Goal: Navigation & Orientation: Understand site structure

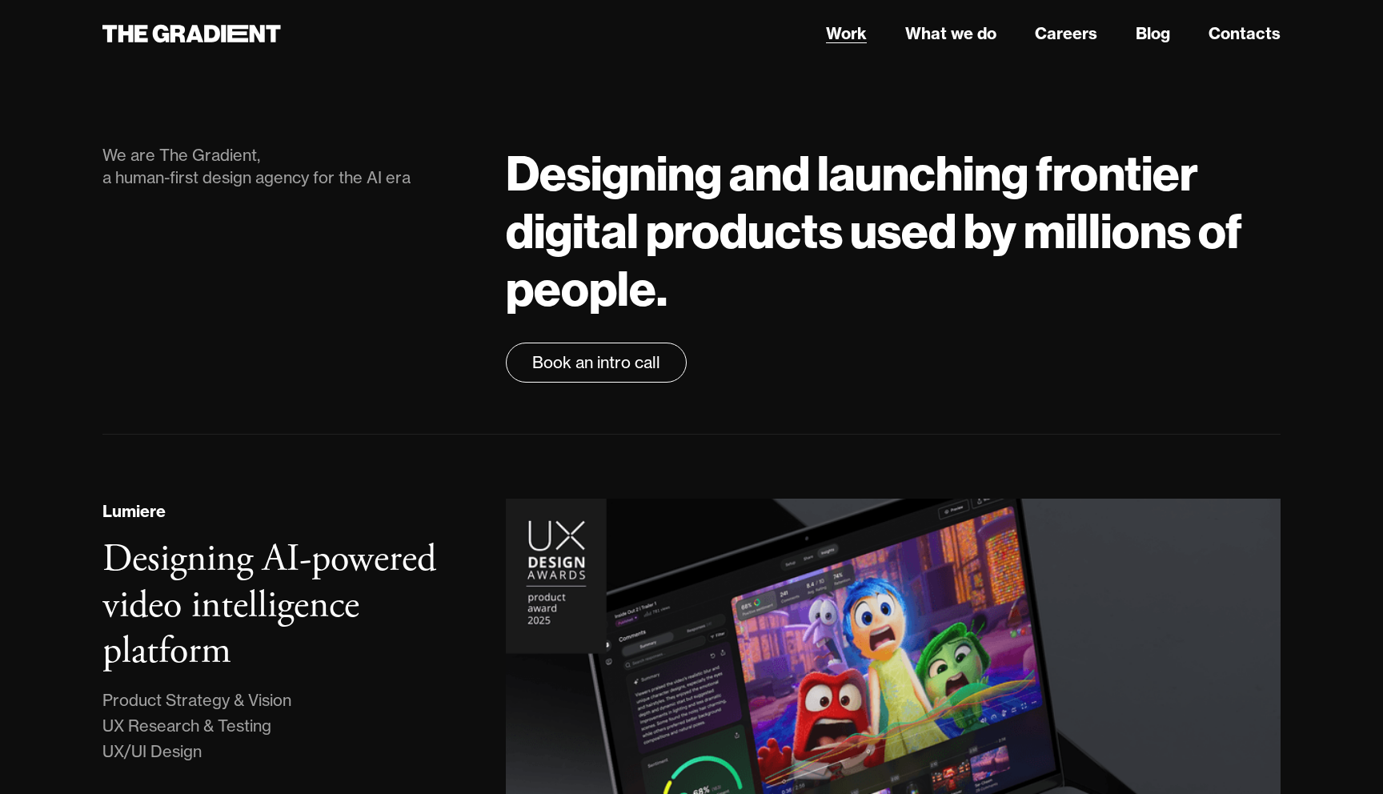
click at [855, 40] on link "Work" at bounding box center [846, 34] width 41 height 24
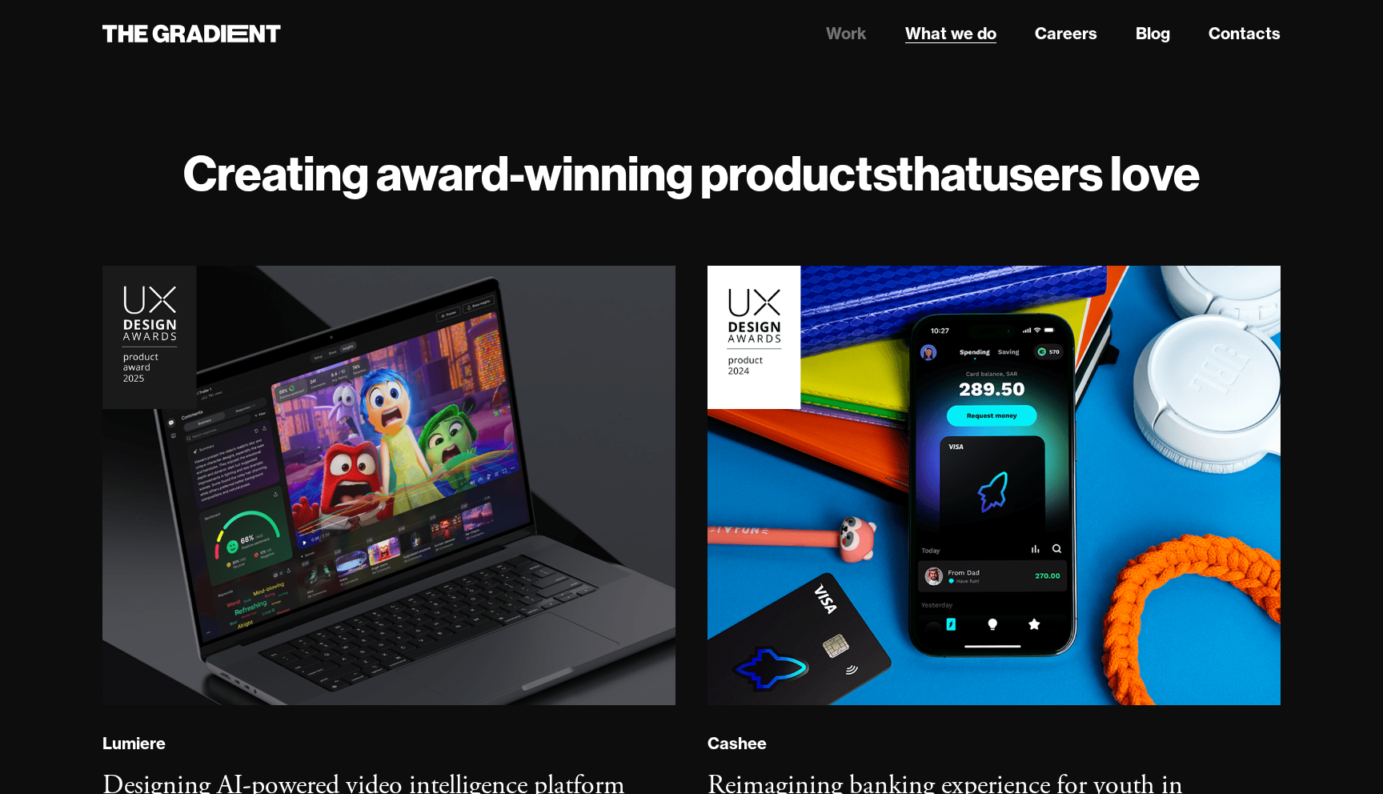
click at [957, 40] on link "What we do" at bounding box center [950, 34] width 91 height 24
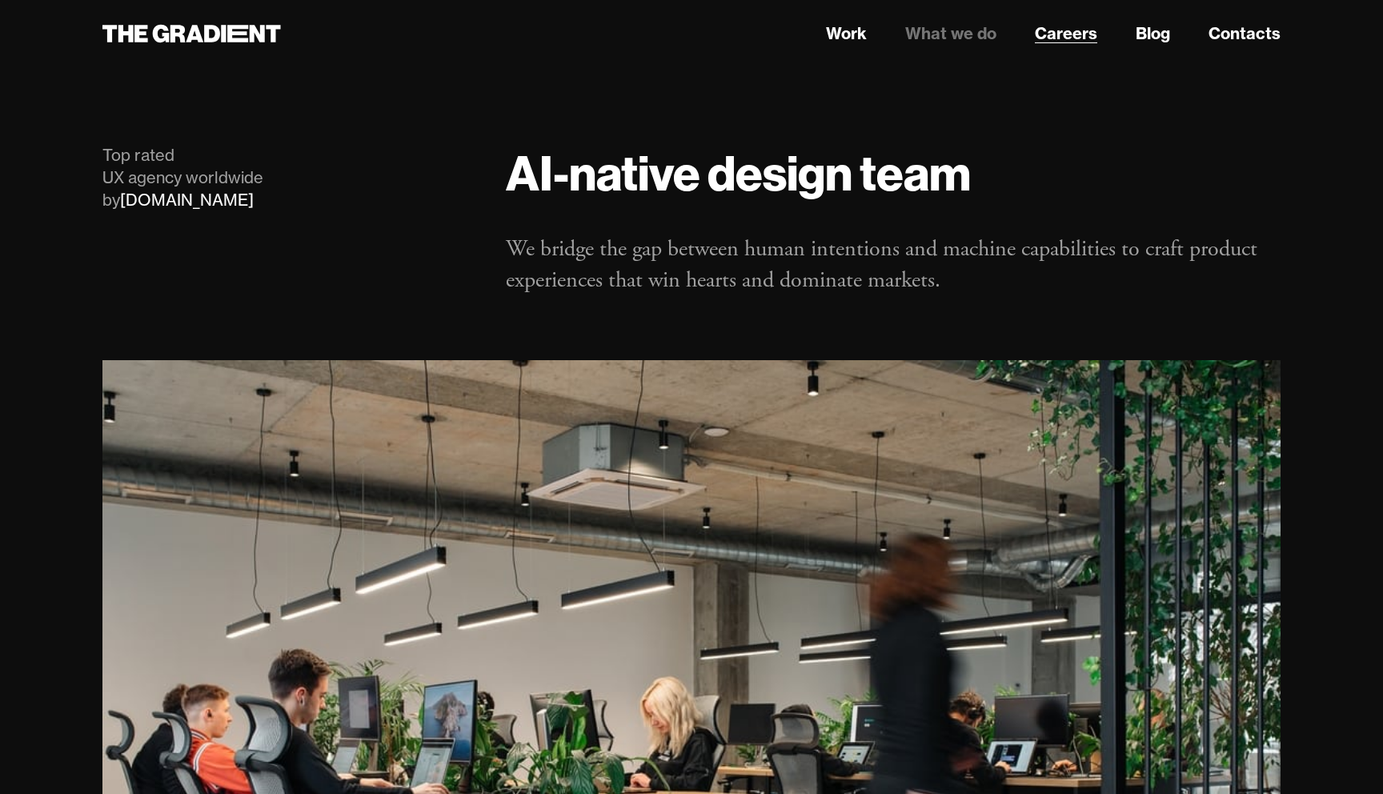
click at [1058, 30] on link "Careers" at bounding box center [1066, 34] width 62 height 24
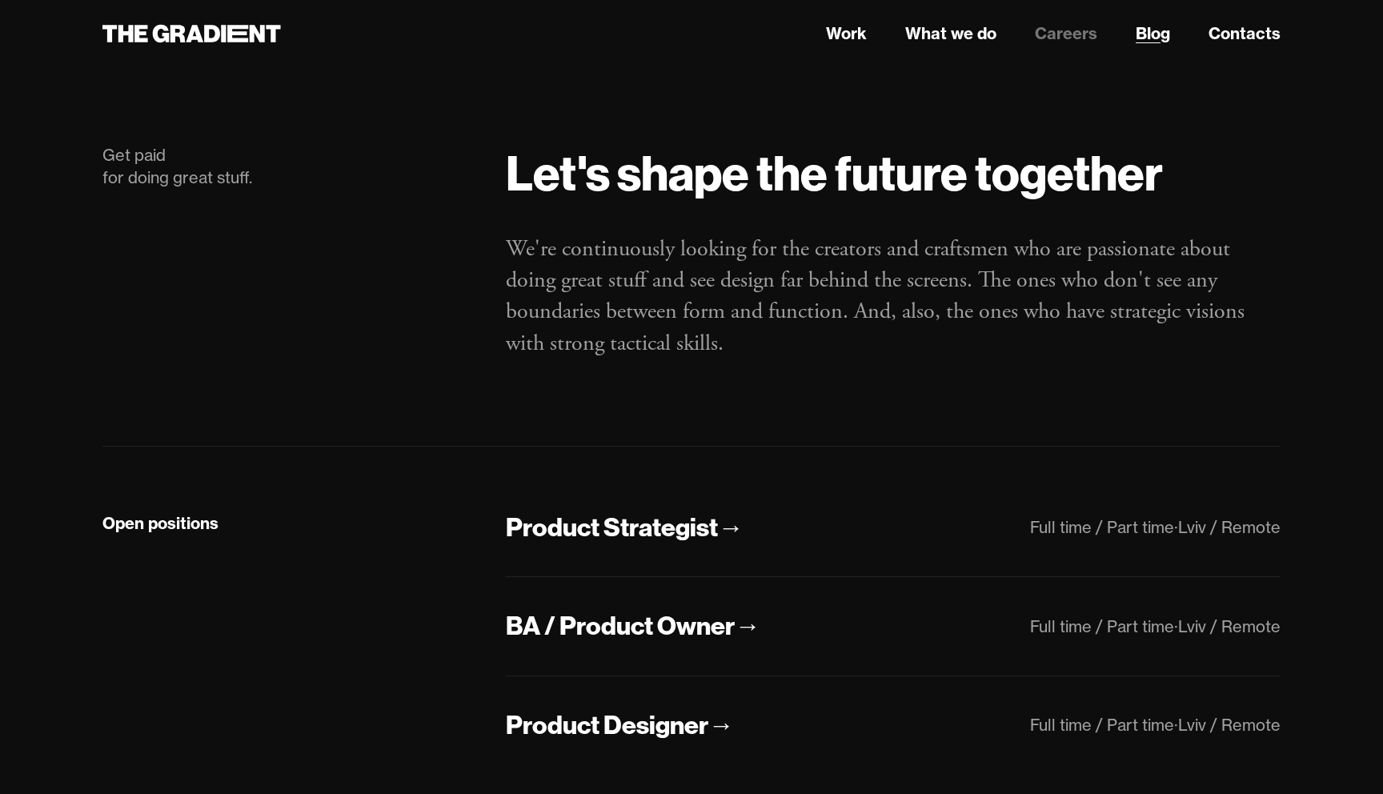
click at [1157, 33] on link "Blog" at bounding box center [1152, 34] width 34 height 24
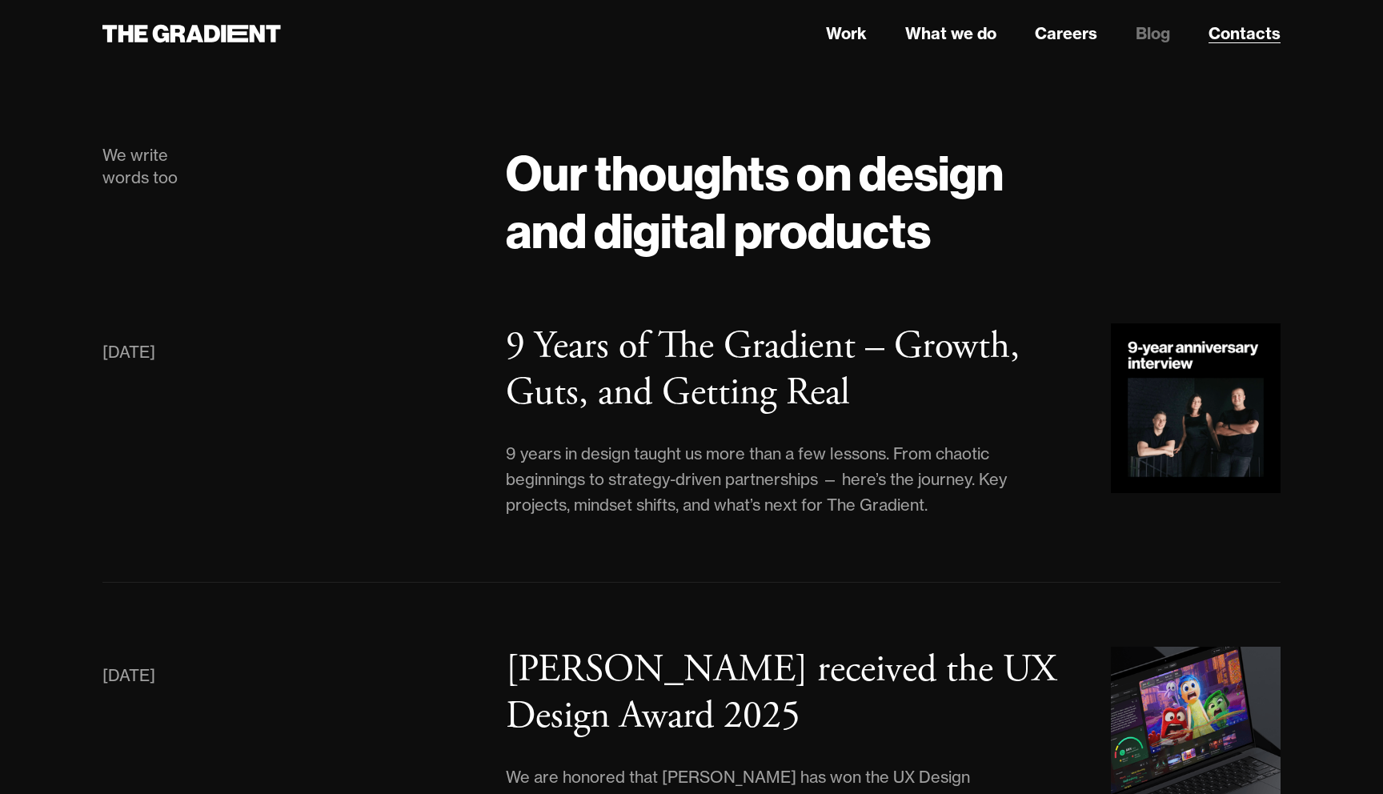
click at [1247, 34] on link "Contacts" at bounding box center [1244, 34] width 72 height 24
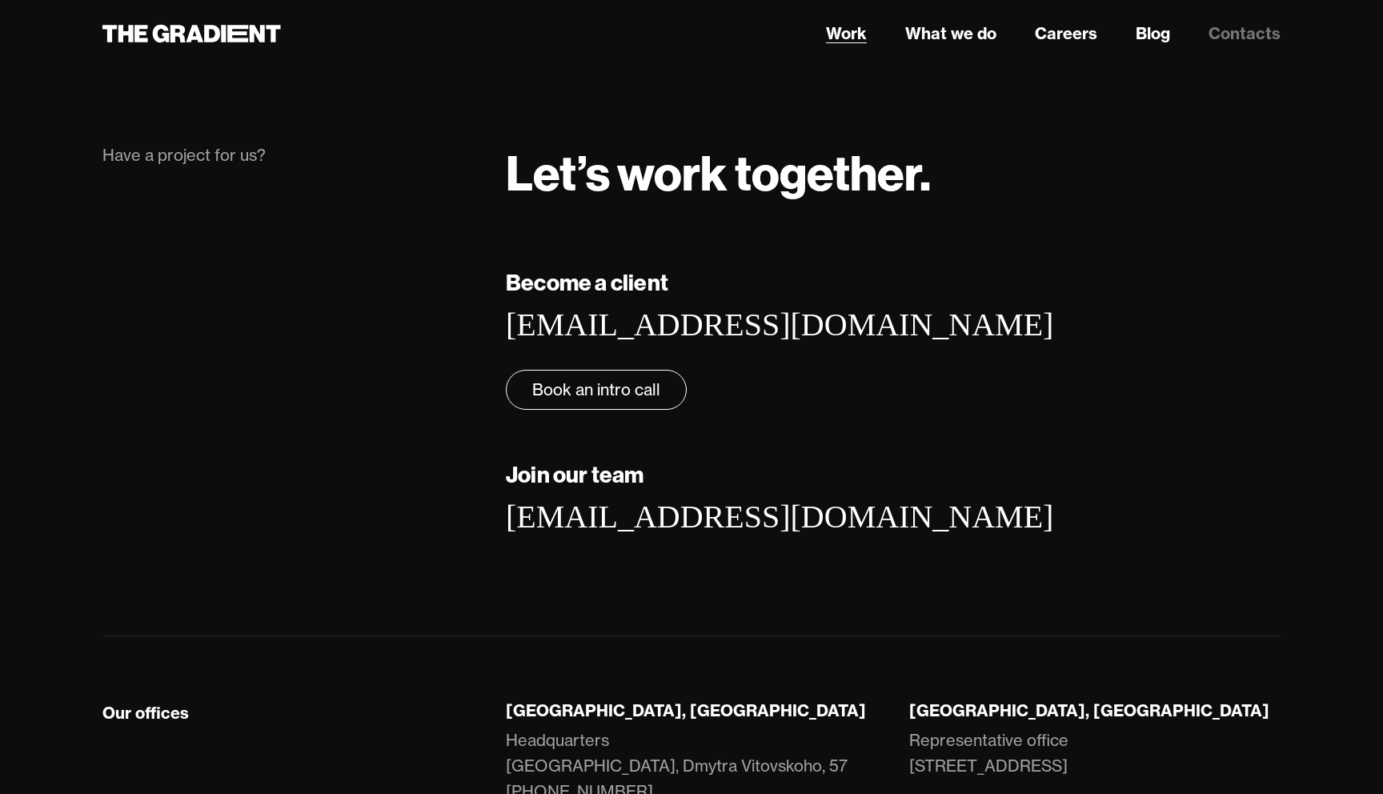
click at [839, 28] on link "Work" at bounding box center [846, 34] width 41 height 24
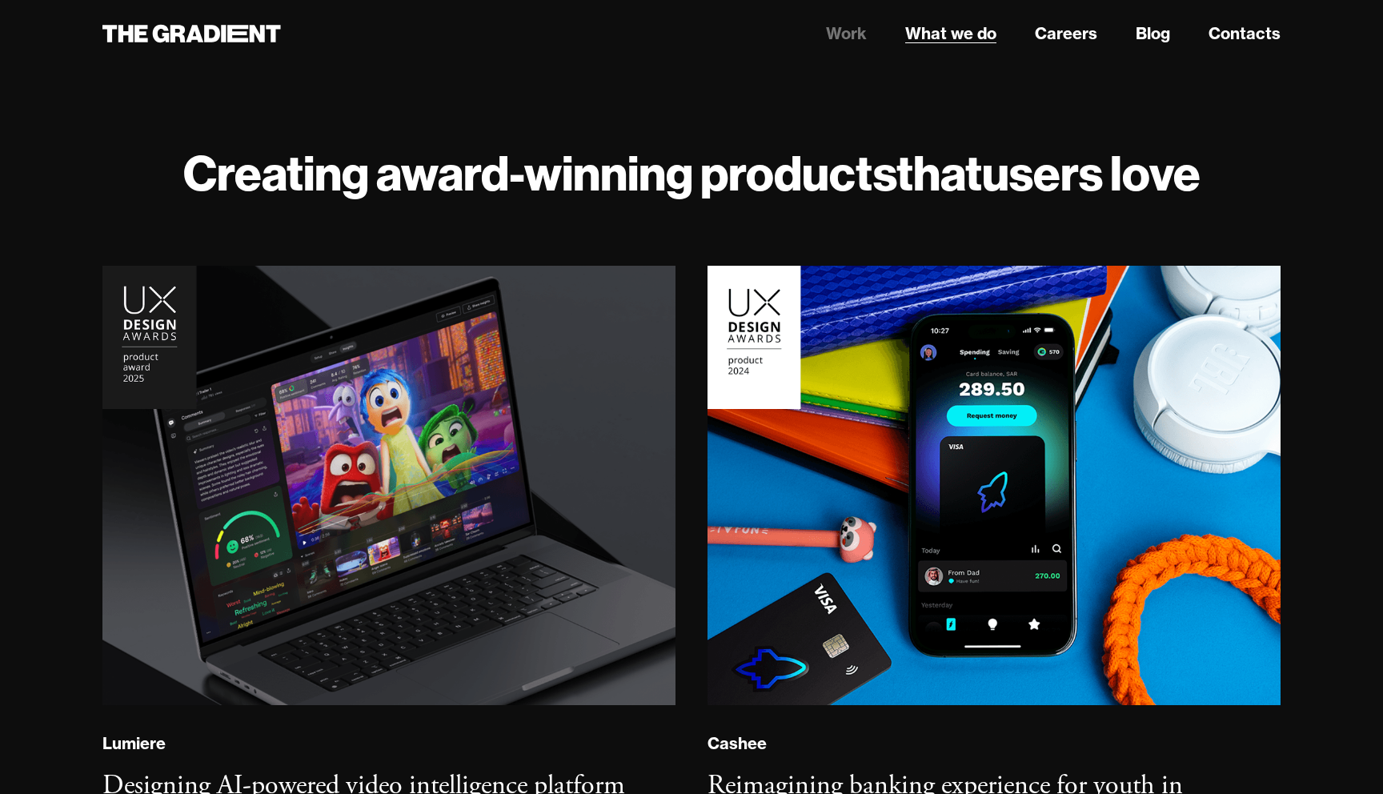
click at [958, 31] on link "What we do" at bounding box center [950, 34] width 91 height 24
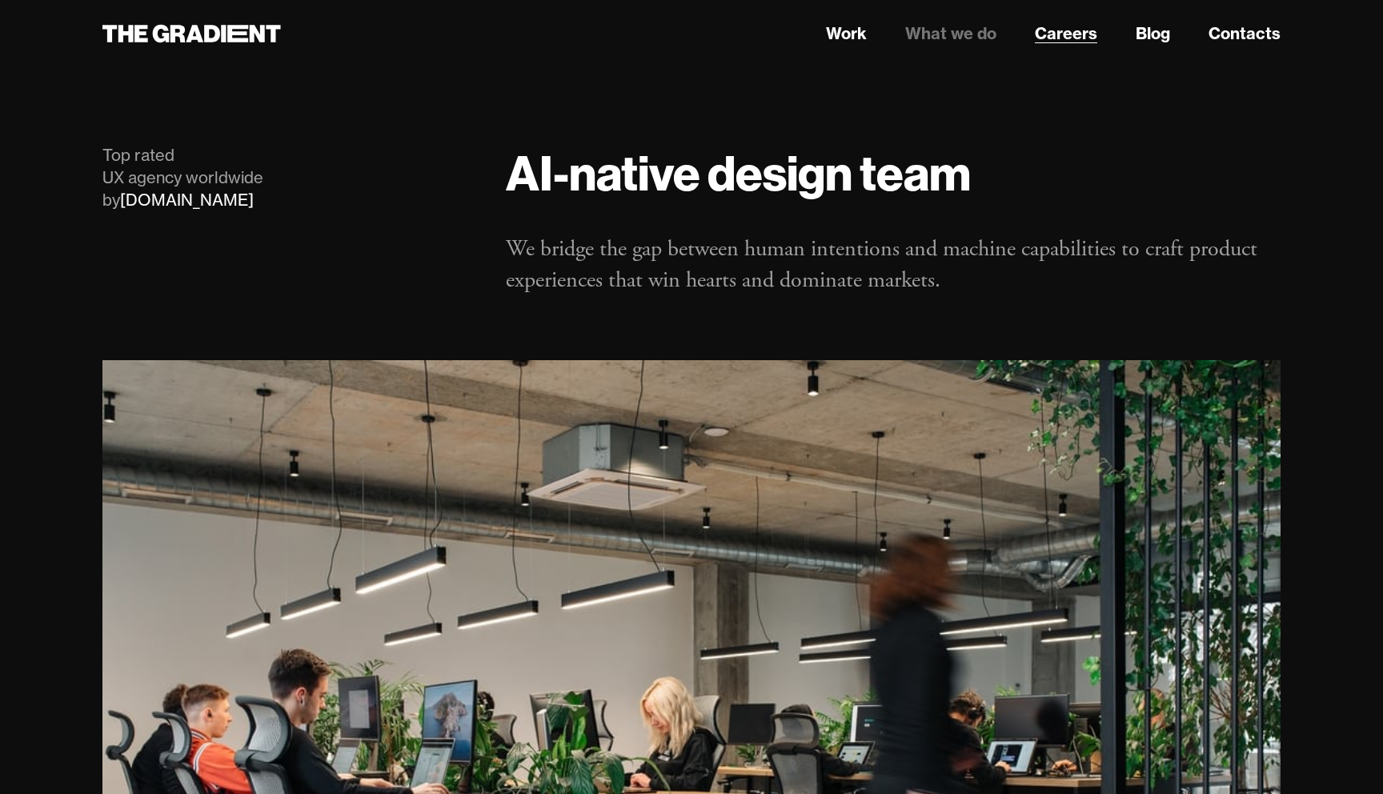
click at [1059, 29] on link "Careers" at bounding box center [1066, 34] width 62 height 24
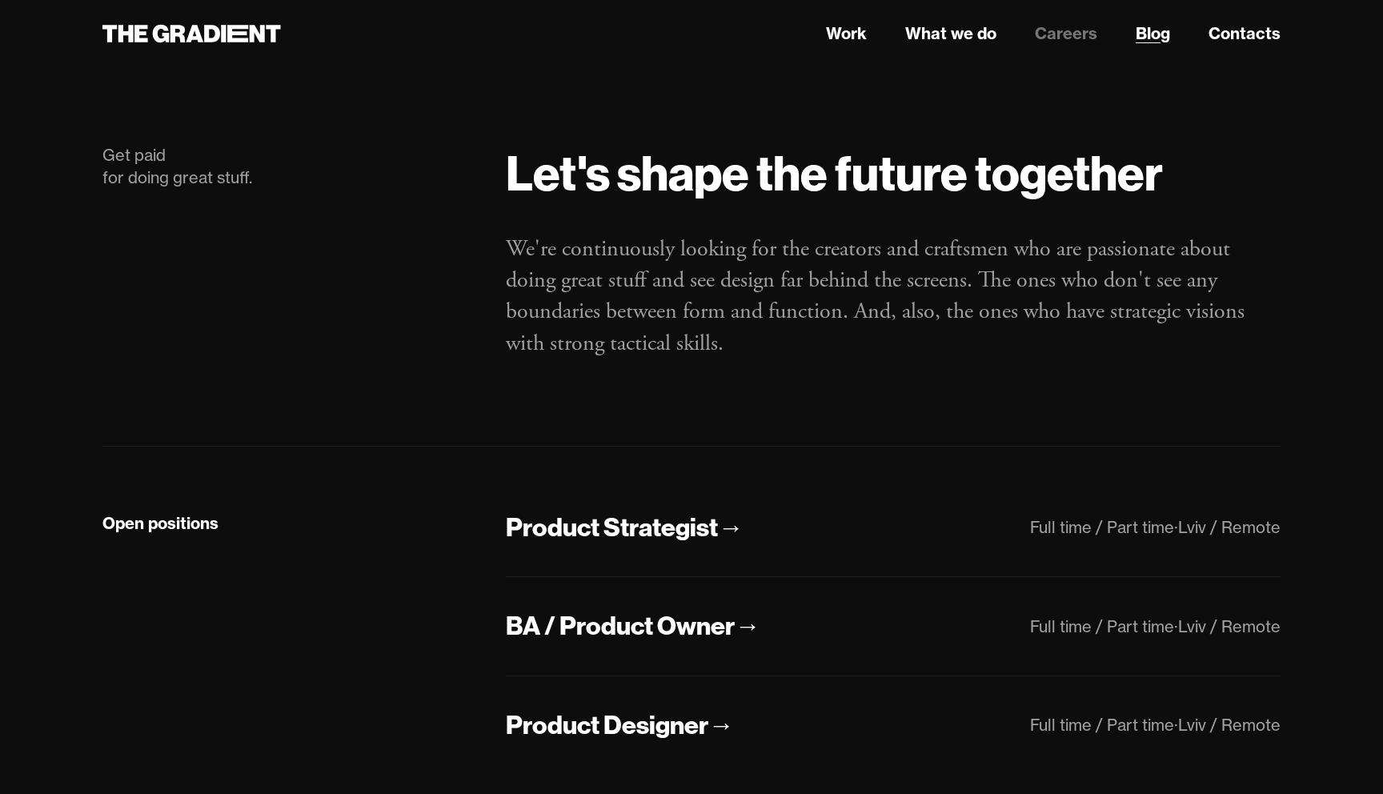
click at [1147, 37] on link "Blog" at bounding box center [1152, 34] width 34 height 24
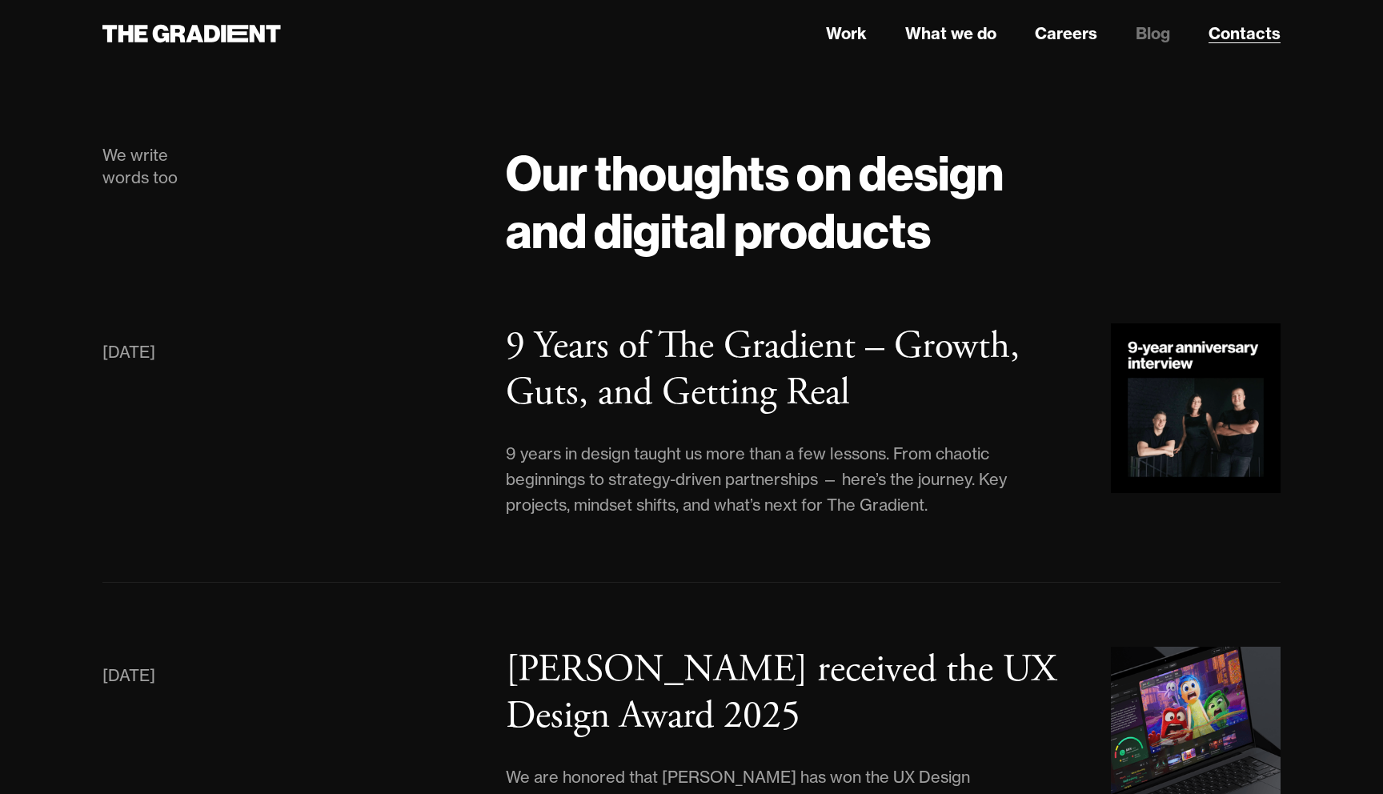
click at [1247, 29] on link "Contacts" at bounding box center [1244, 34] width 72 height 24
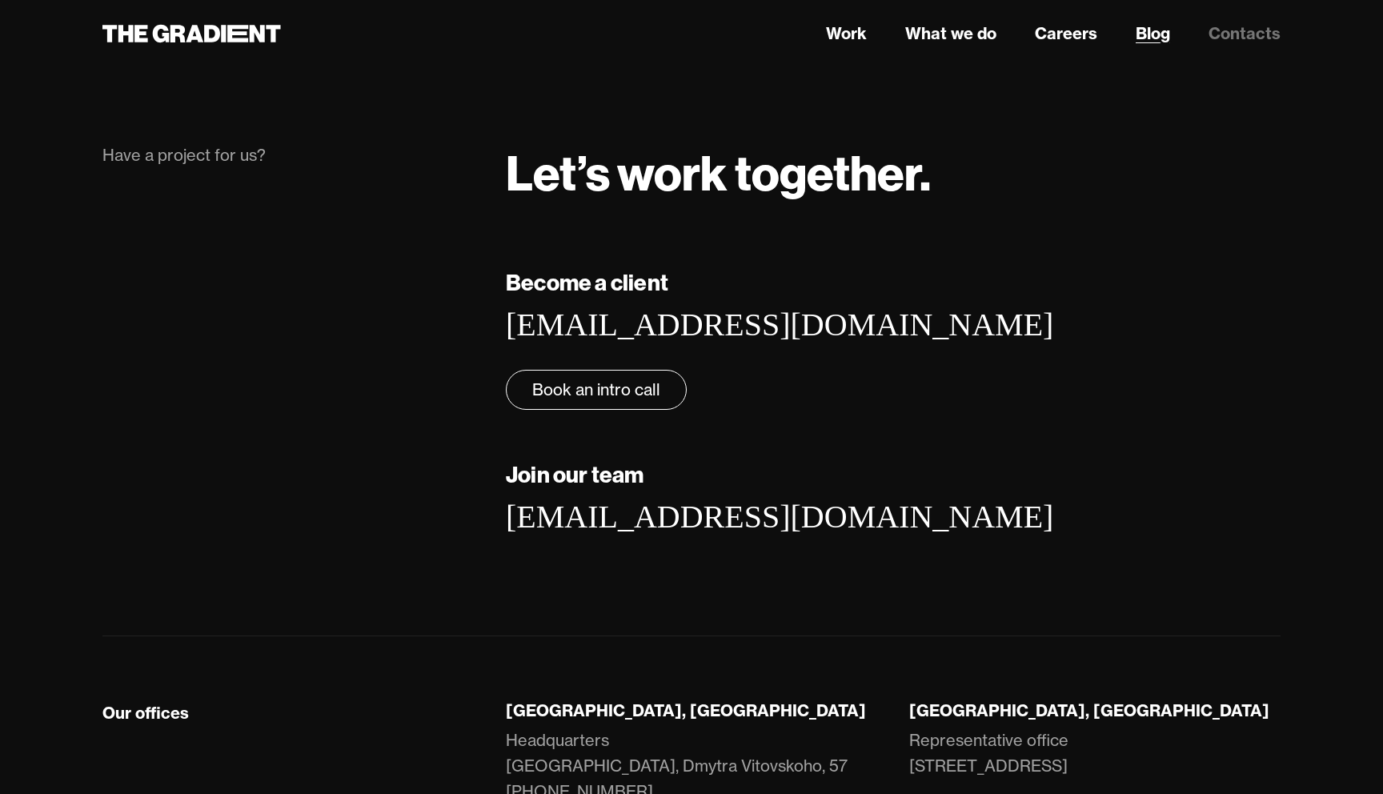
click at [1154, 30] on link "Blog" at bounding box center [1152, 34] width 34 height 24
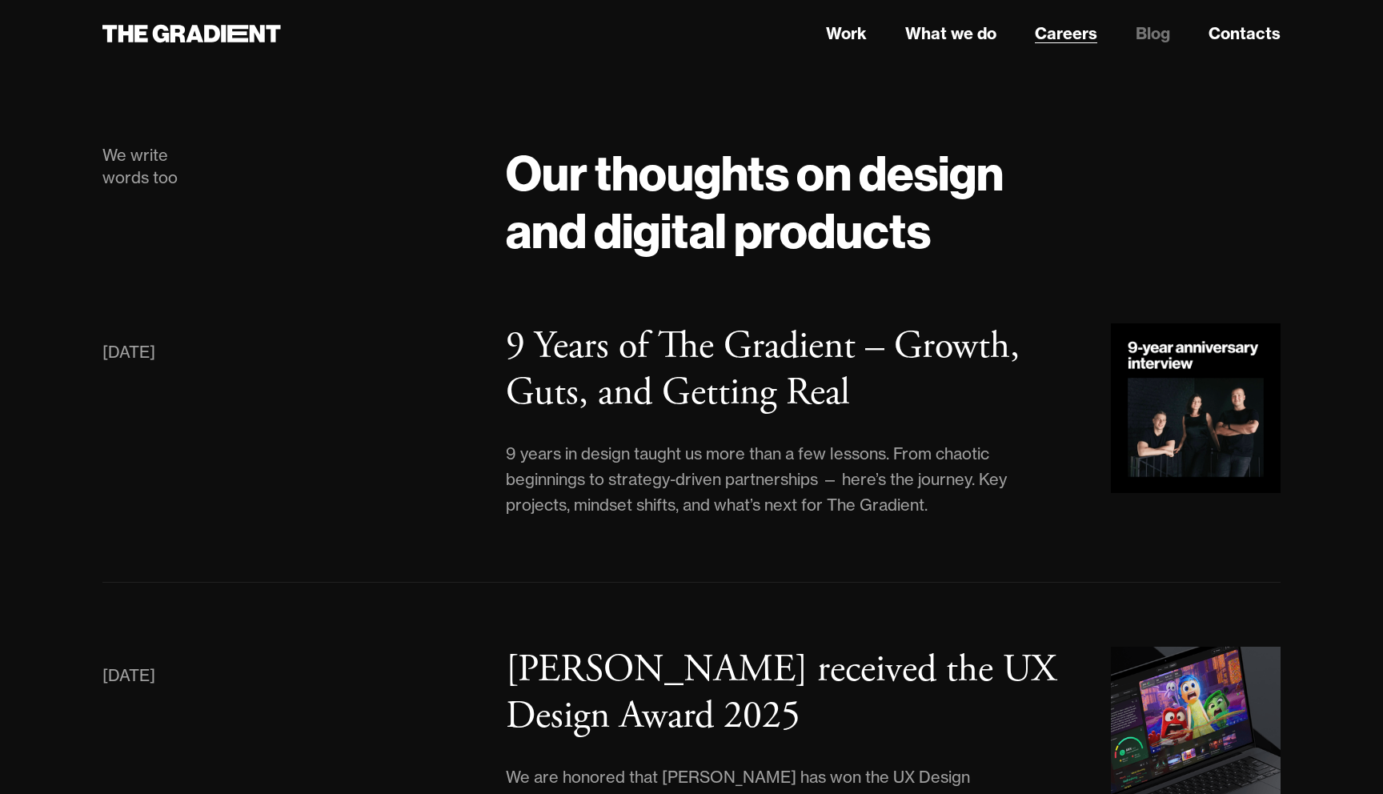
click at [1079, 33] on link "Careers" at bounding box center [1066, 34] width 62 height 24
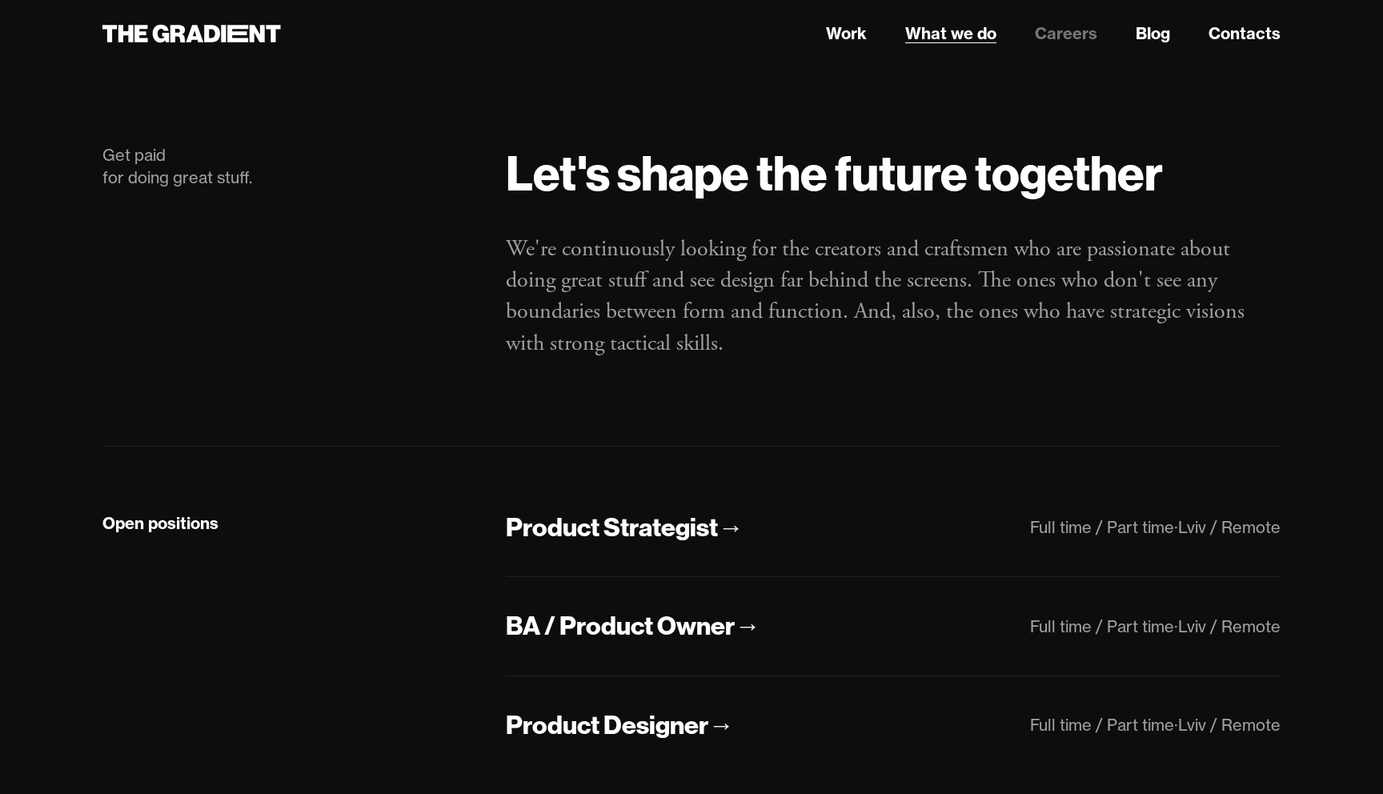
click at [943, 33] on link "What we do" at bounding box center [950, 34] width 91 height 24
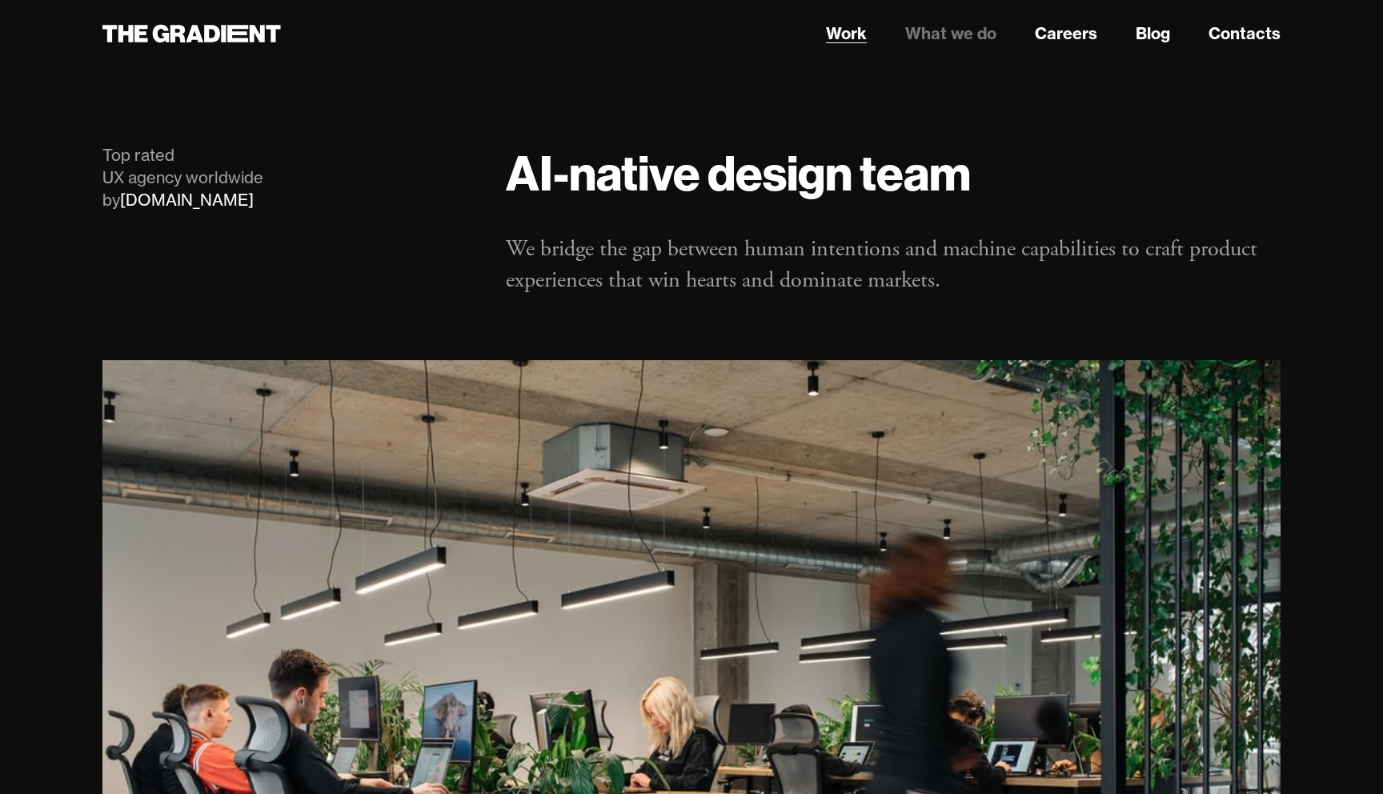
click at [839, 34] on link "Work" at bounding box center [846, 34] width 41 height 24
